Goal: Task Accomplishment & Management: Use online tool/utility

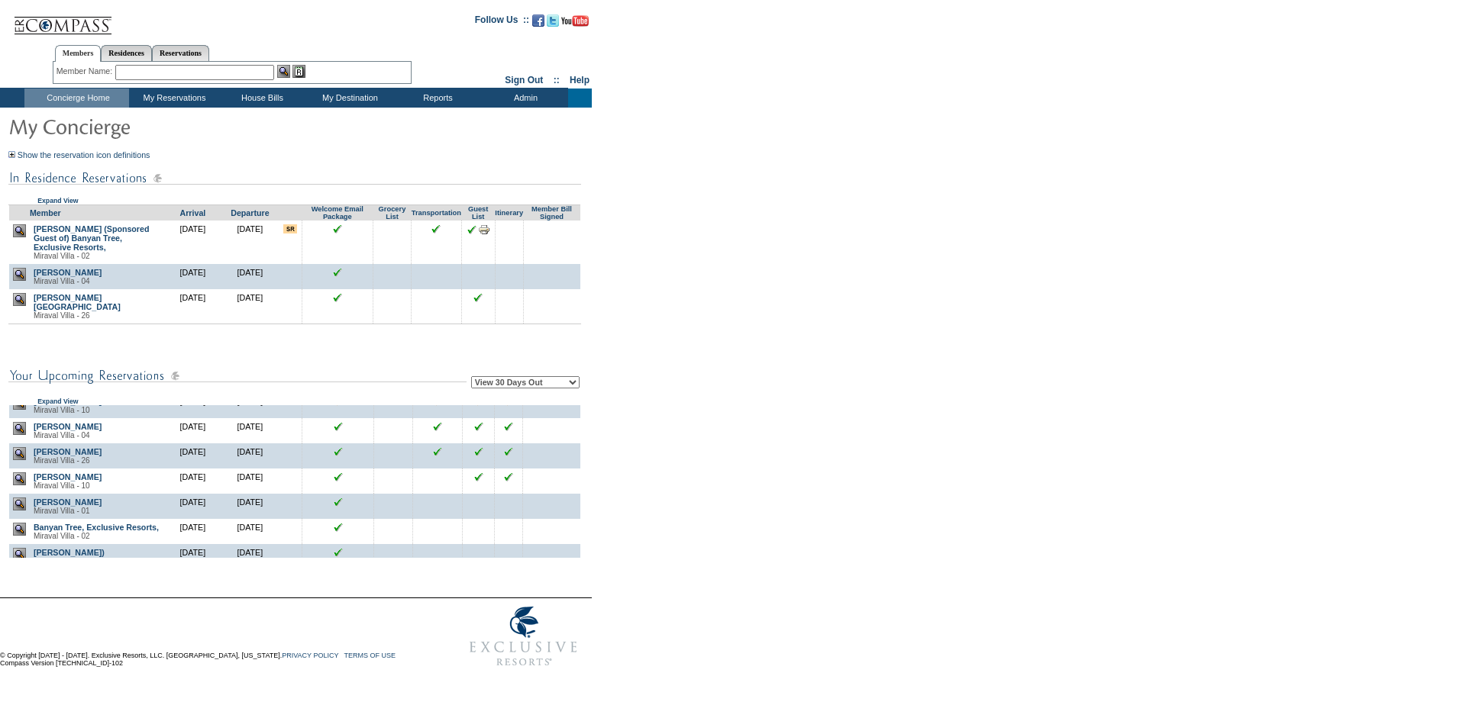
scroll to position [382, 0]
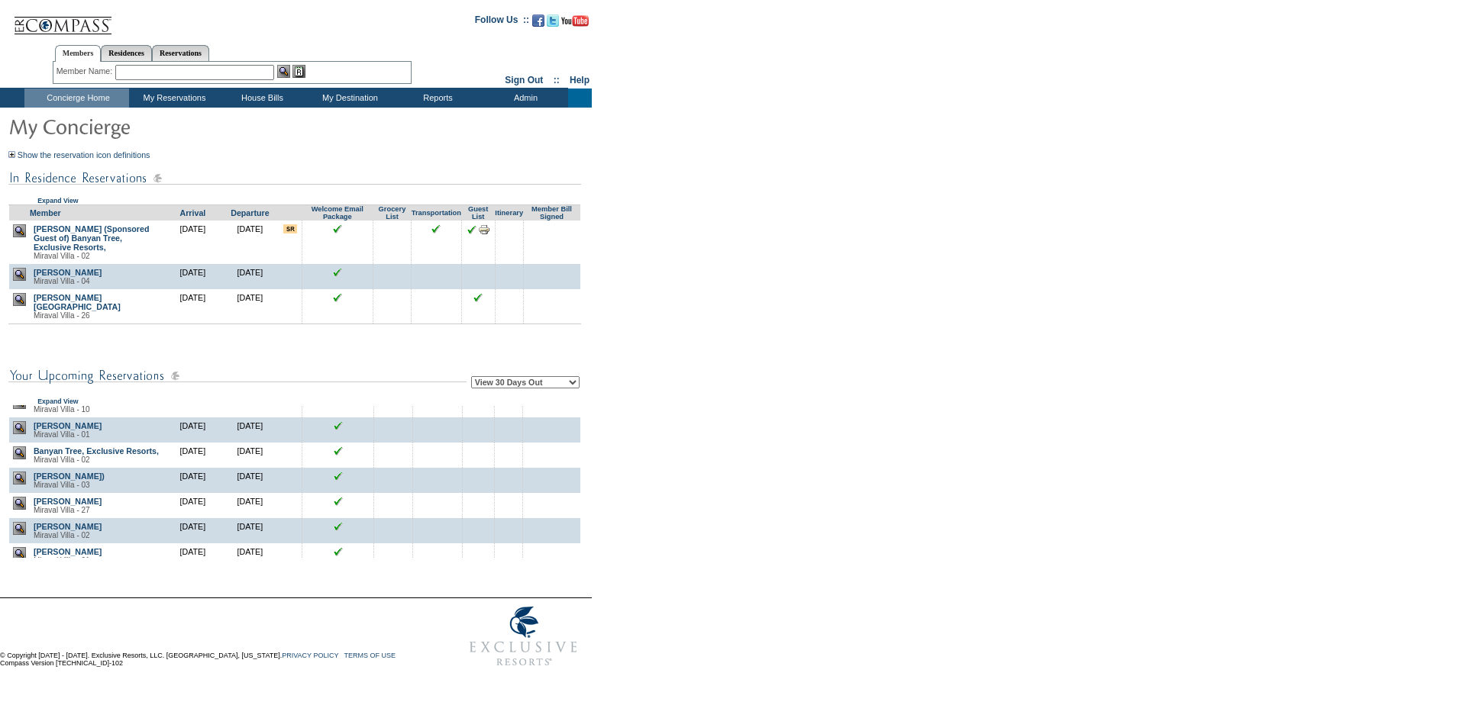
click at [240, 357] on div "Member Arrival Departure Welcome Email Package Grocery List Transportation Gues…" at bounding box center [294, 281] width 573 height 153
click at [23, 434] on img at bounding box center [19, 427] width 13 height 13
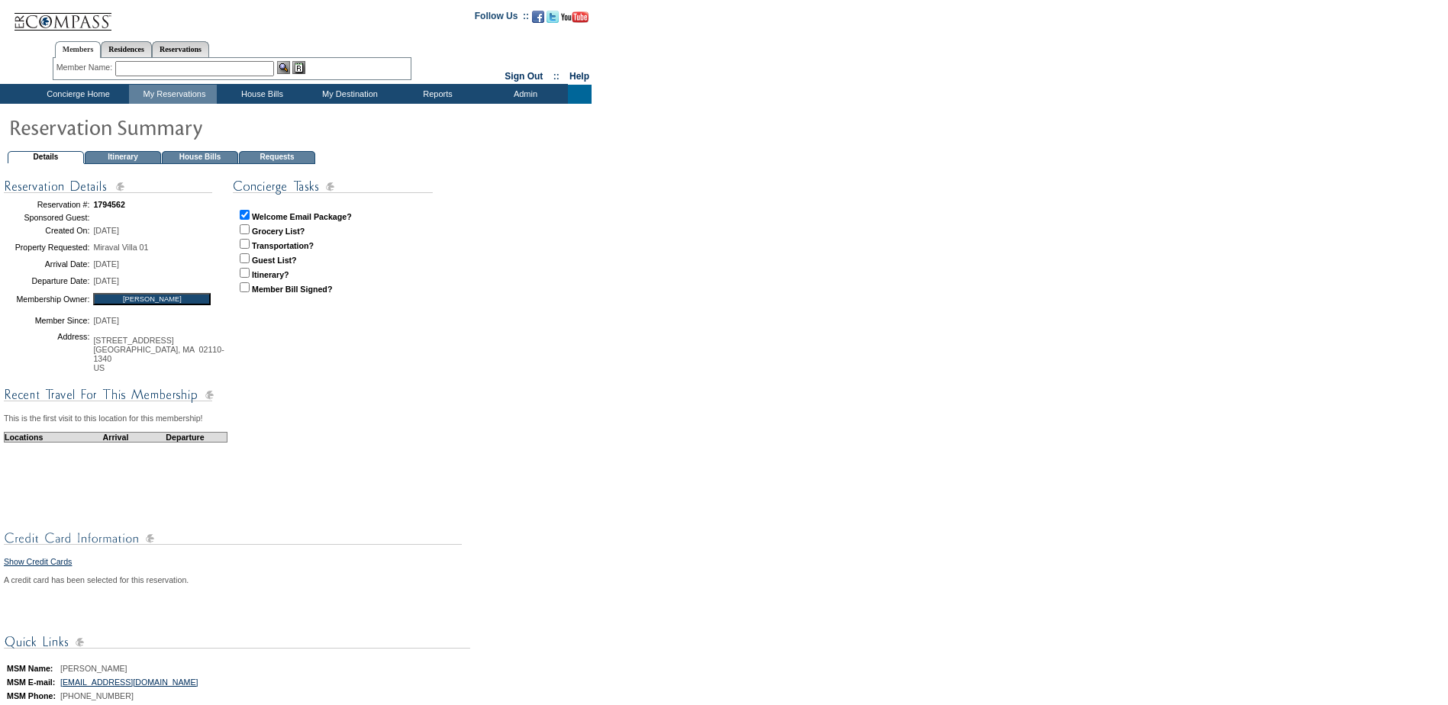
click at [241, 260] on input "checkbox" at bounding box center [245, 258] width 10 height 10
checkbox input "true"
click at [243, 272] on input "checkbox" at bounding box center [245, 273] width 10 height 10
checkbox input "true"
click at [176, 509] on div "Locations Arrival Departure" at bounding box center [116, 471] width 224 height 79
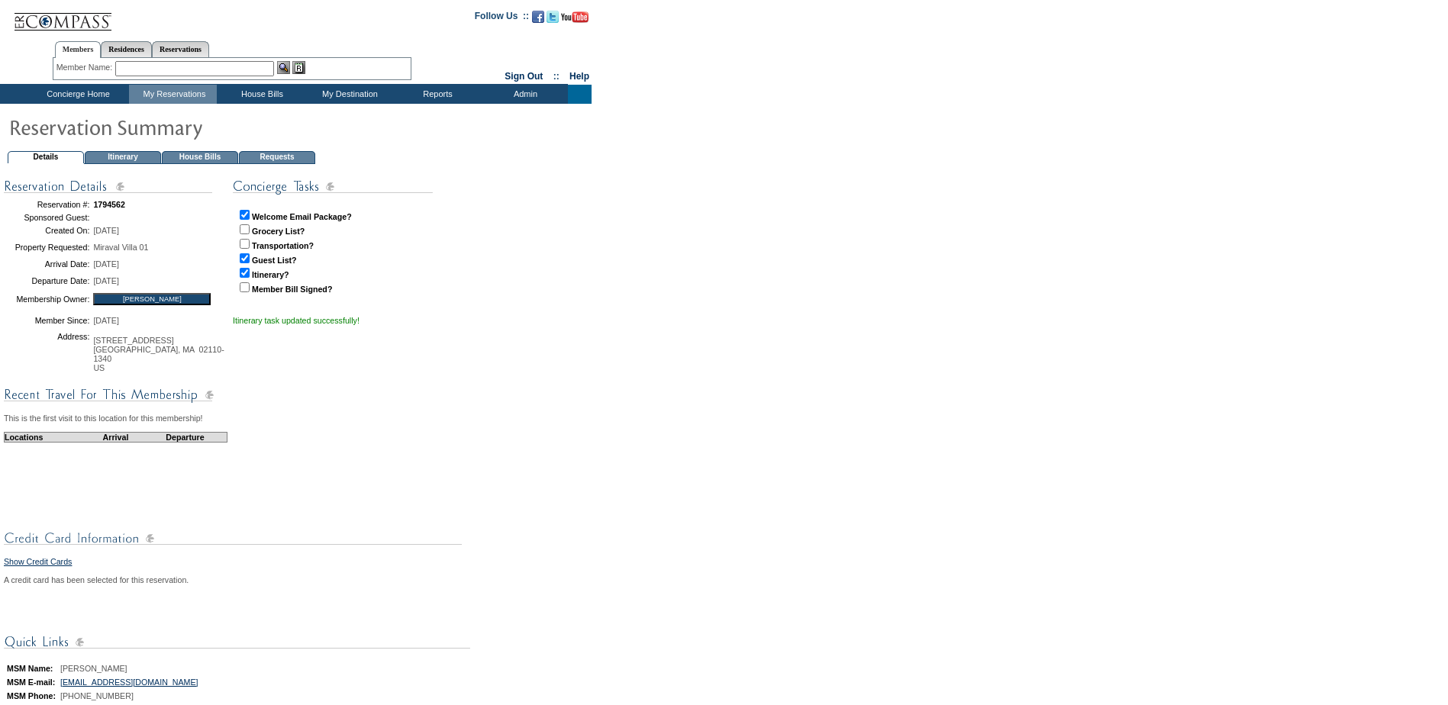
click at [84, 98] on td "Concierge Home" at bounding box center [76, 94] width 105 height 19
